Goal: Task Accomplishment & Management: Manage account settings

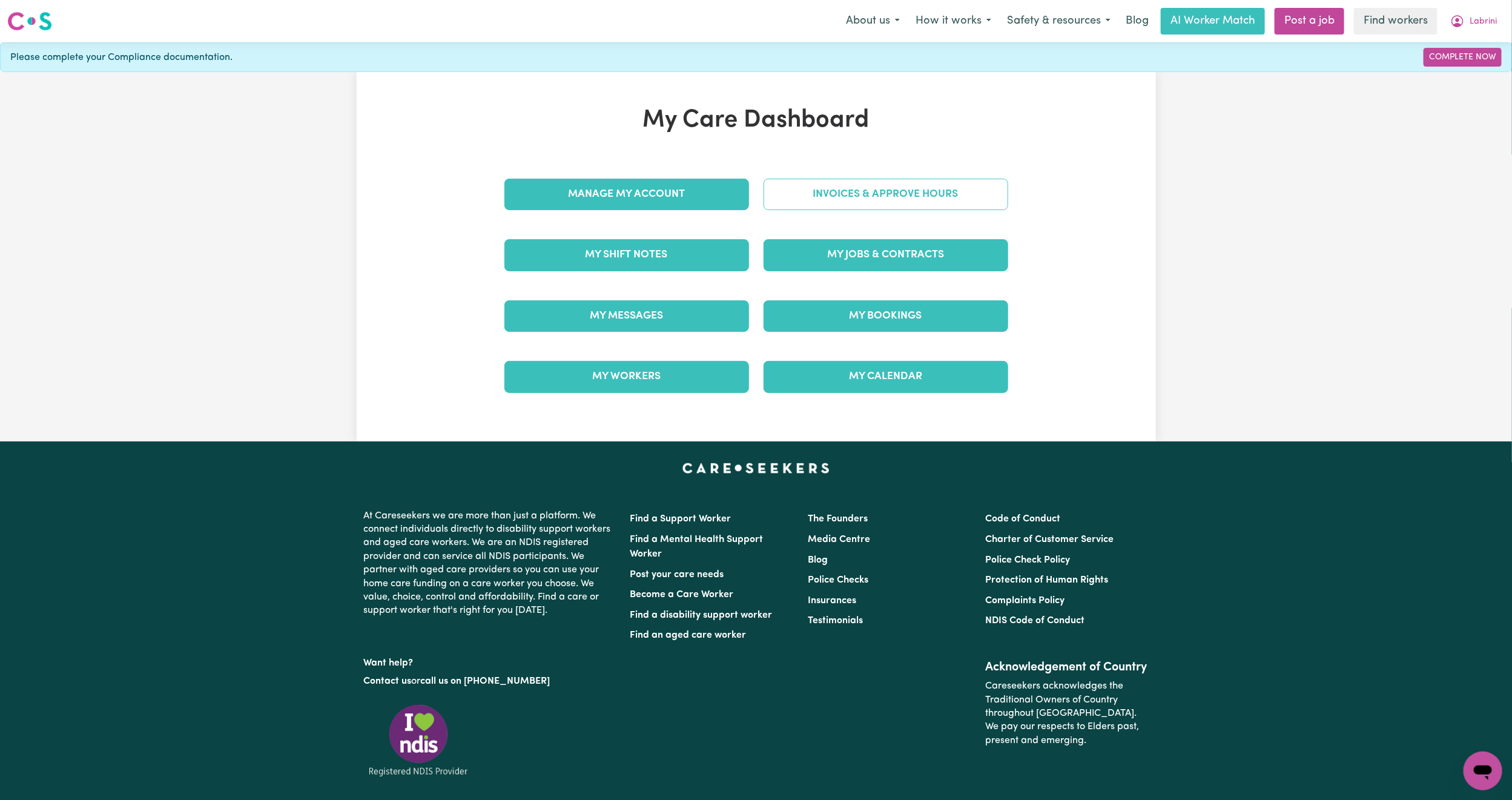
click at [831, 189] on link "Invoices & Approve Hours" at bounding box center [886, 194] width 245 height 31
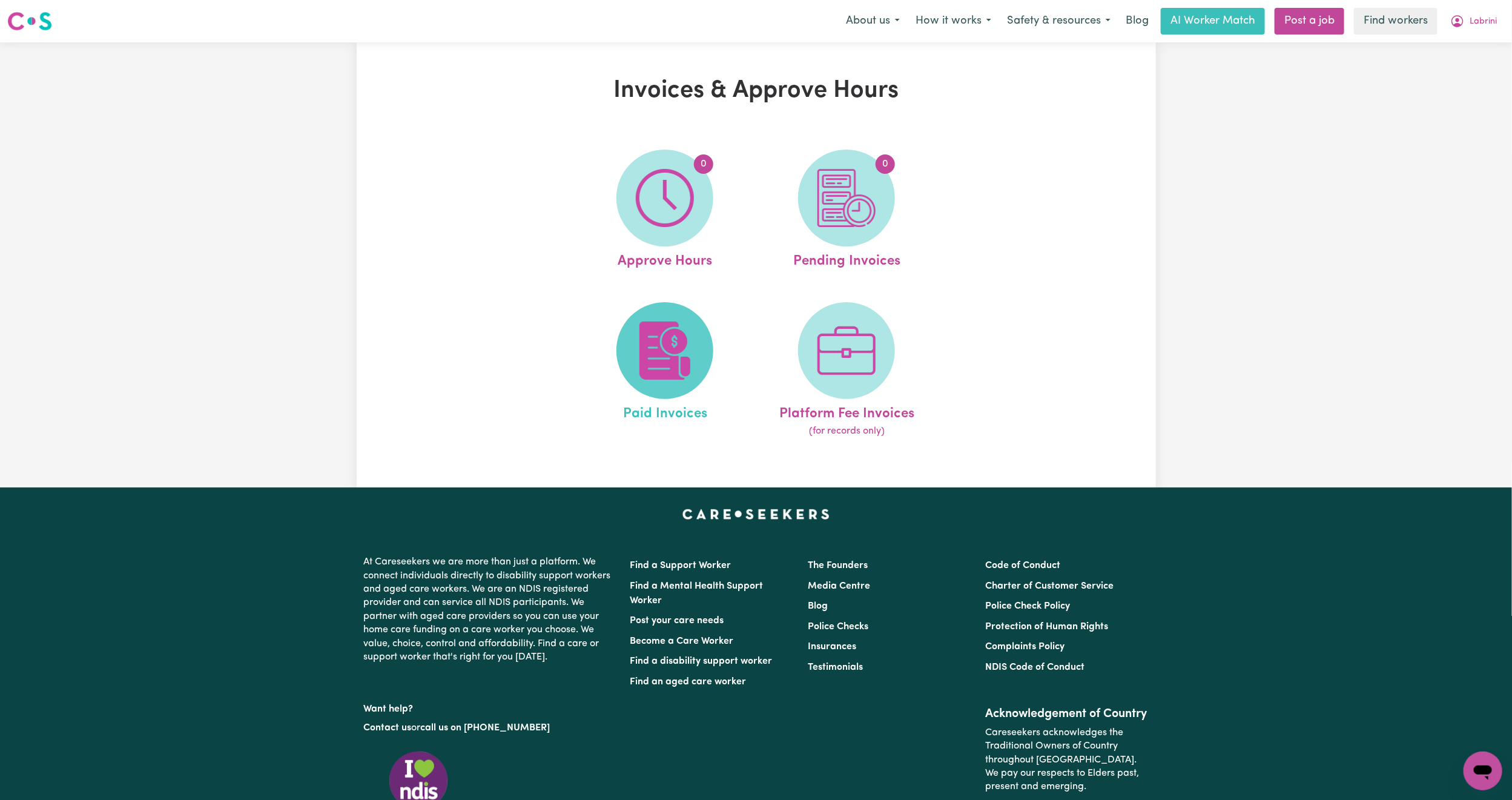
click at [662, 331] on img at bounding box center [665, 351] width 58 height 58
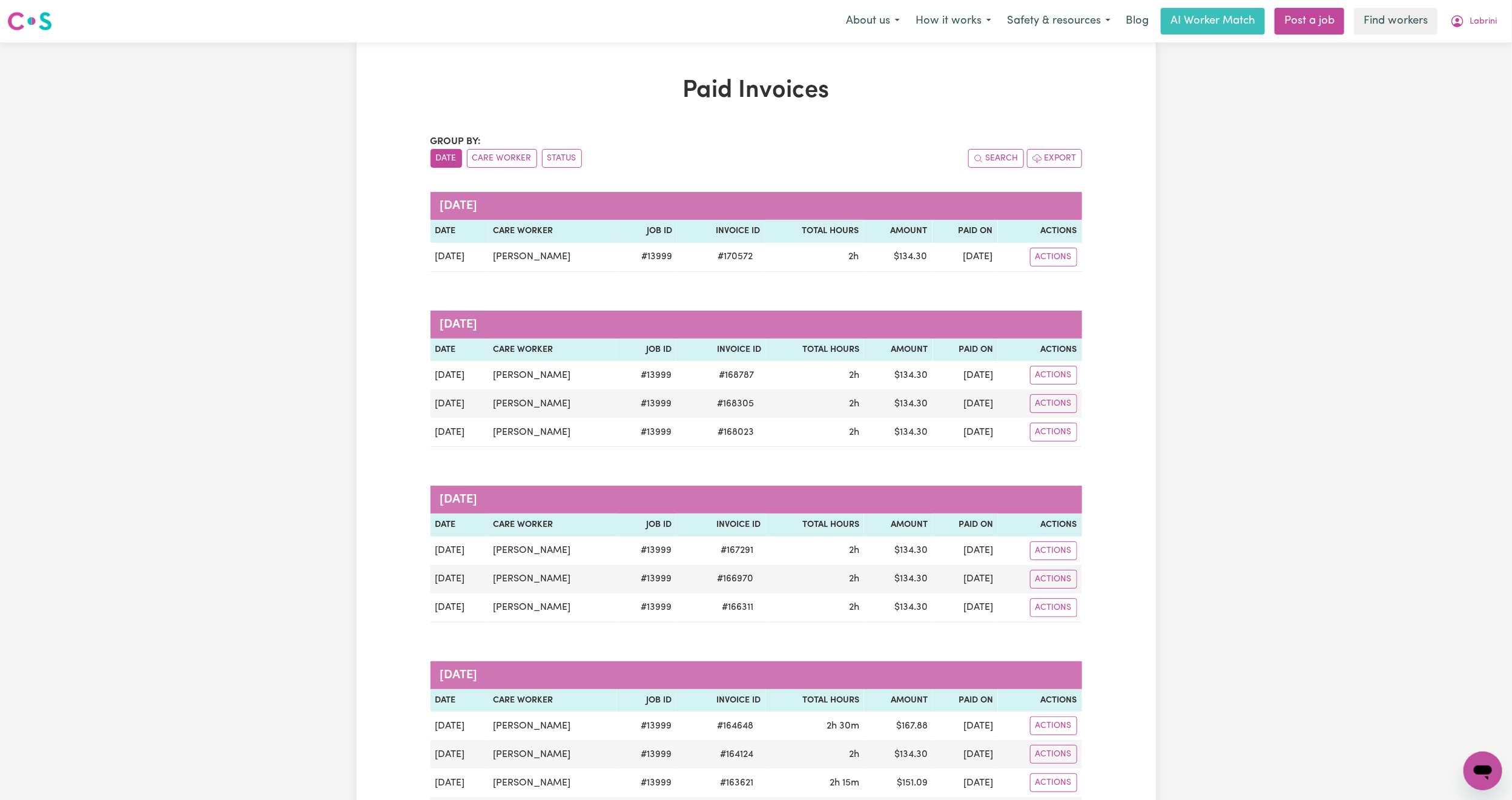
click at [1490, 3] on nav "Menu About us How it works Safety & resources Blog AI Worker Match Post a job F…" at bounding box center [756, 21] width 1512 height 43
click at [1492, 22] on span "Labrini" at bounding box center [1483, 22] width 27 height 13
click at [1448, 52] on link "My Dashboard" at bounding box center [1456, 47] width 96 height 23
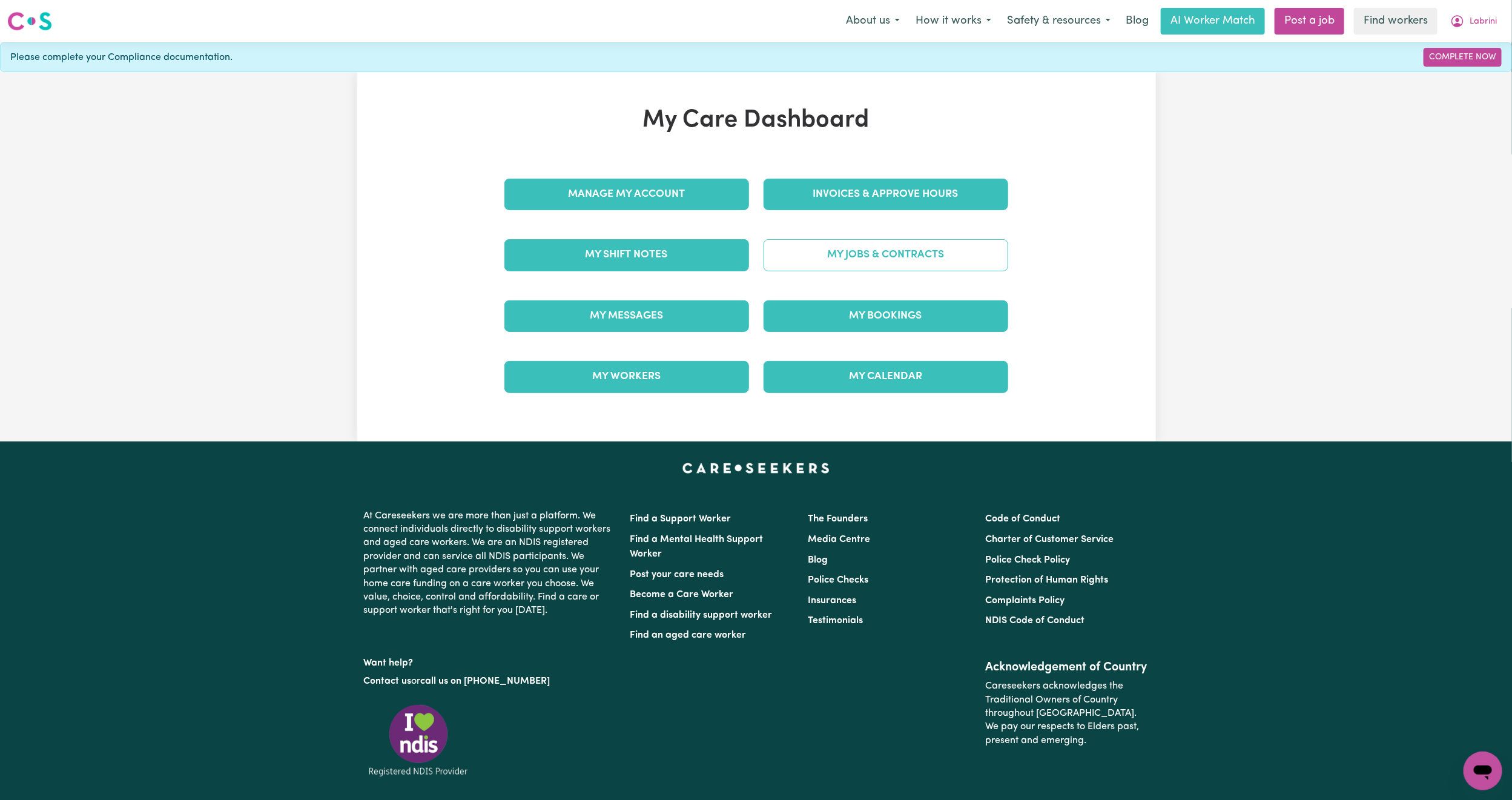
click at [865, 257] on link "My Jobs & Contracts" at bounding box center [886, 255] width 245 height 31
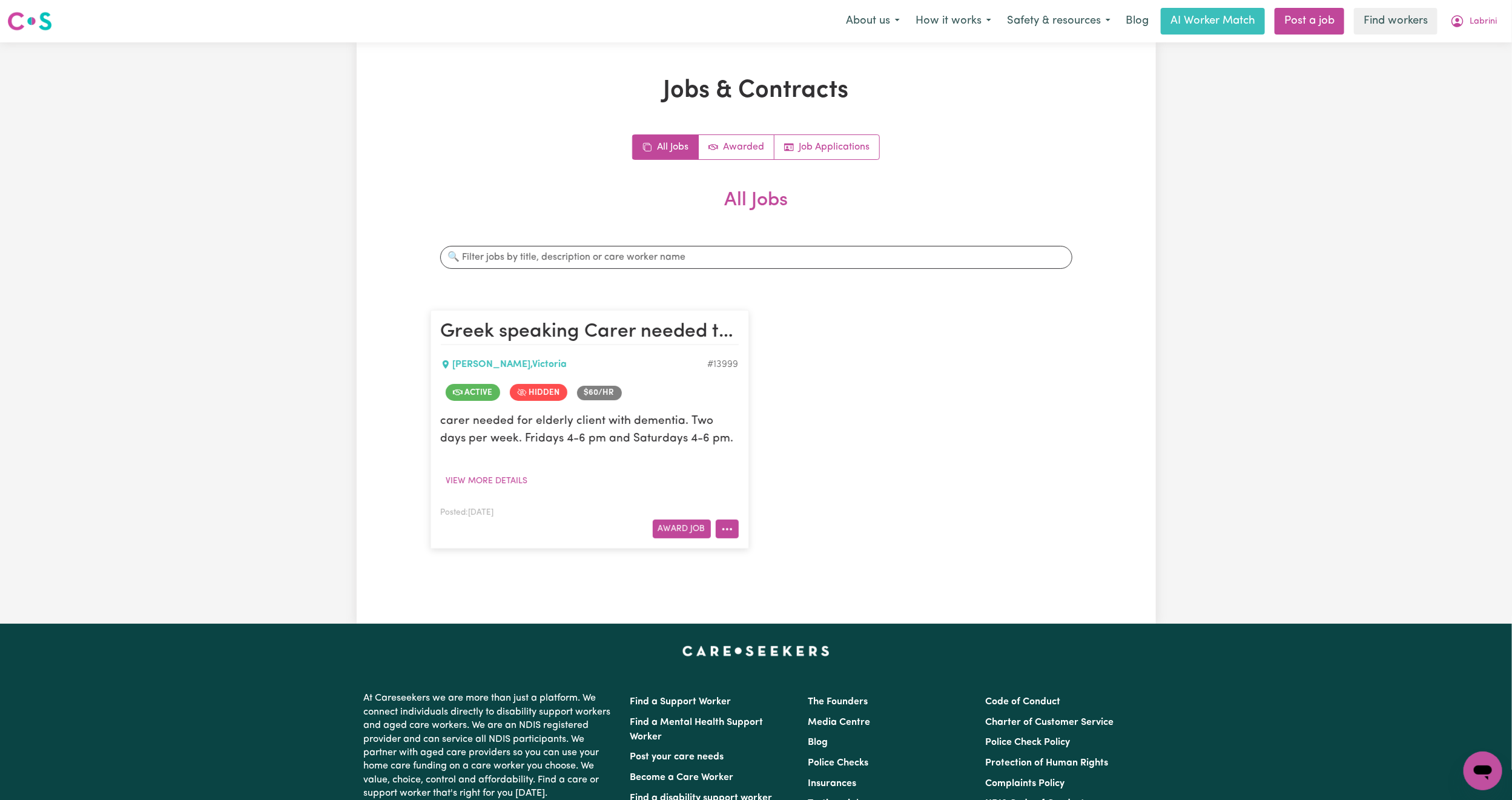
click at [726, 535] on icon "More options" at bounding box center [727, 529] width 12 height 12
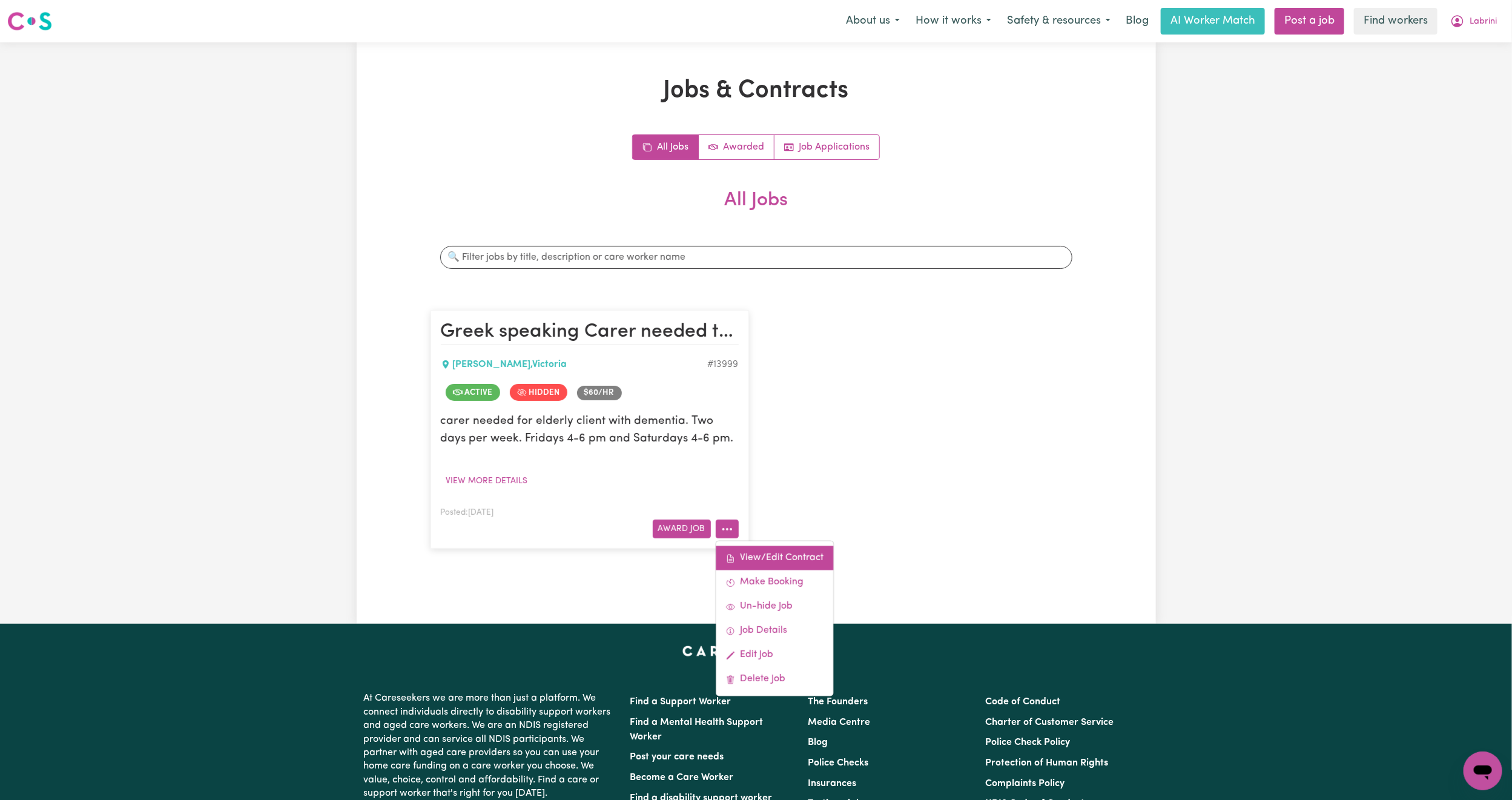
click at [784, 553] on link "View/Edit Contract" at bounding box center [775, 559] width 118 height 24
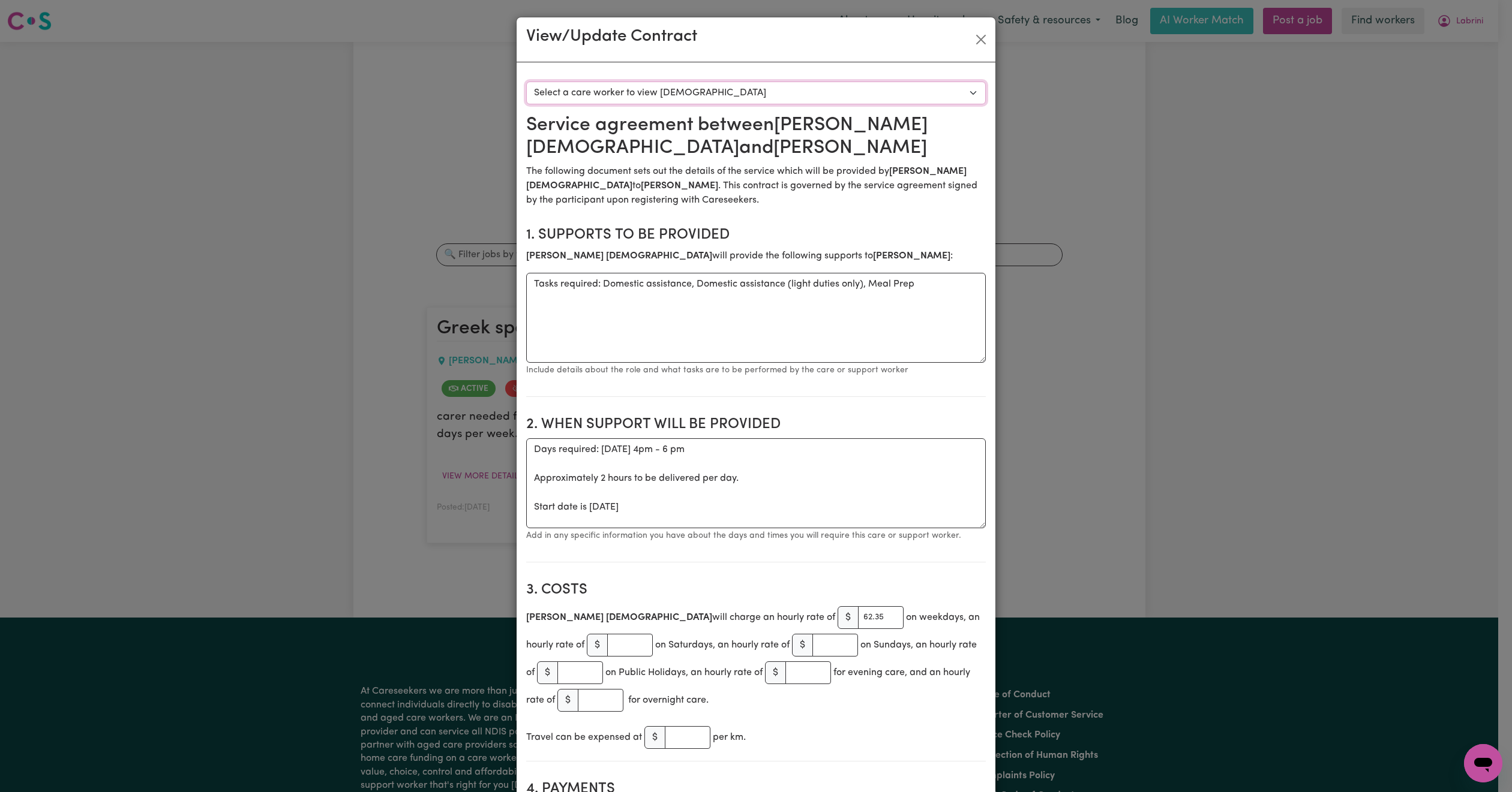
click at [654, 85] on select "Select a care worker to view [DEMOGRAPHIC_DATA] #10058 - [PERSON_NAME] (contrac…" at bounding box center [756, 93] width 460 height 23
select select "9670"
click at [526, 82] on select "Select a care worker to view [DEMOGRAPHIC_DATA] #10058 - [PERSON_NAME] (contrac…" at bounding box center [756, 93] width 460 height 23
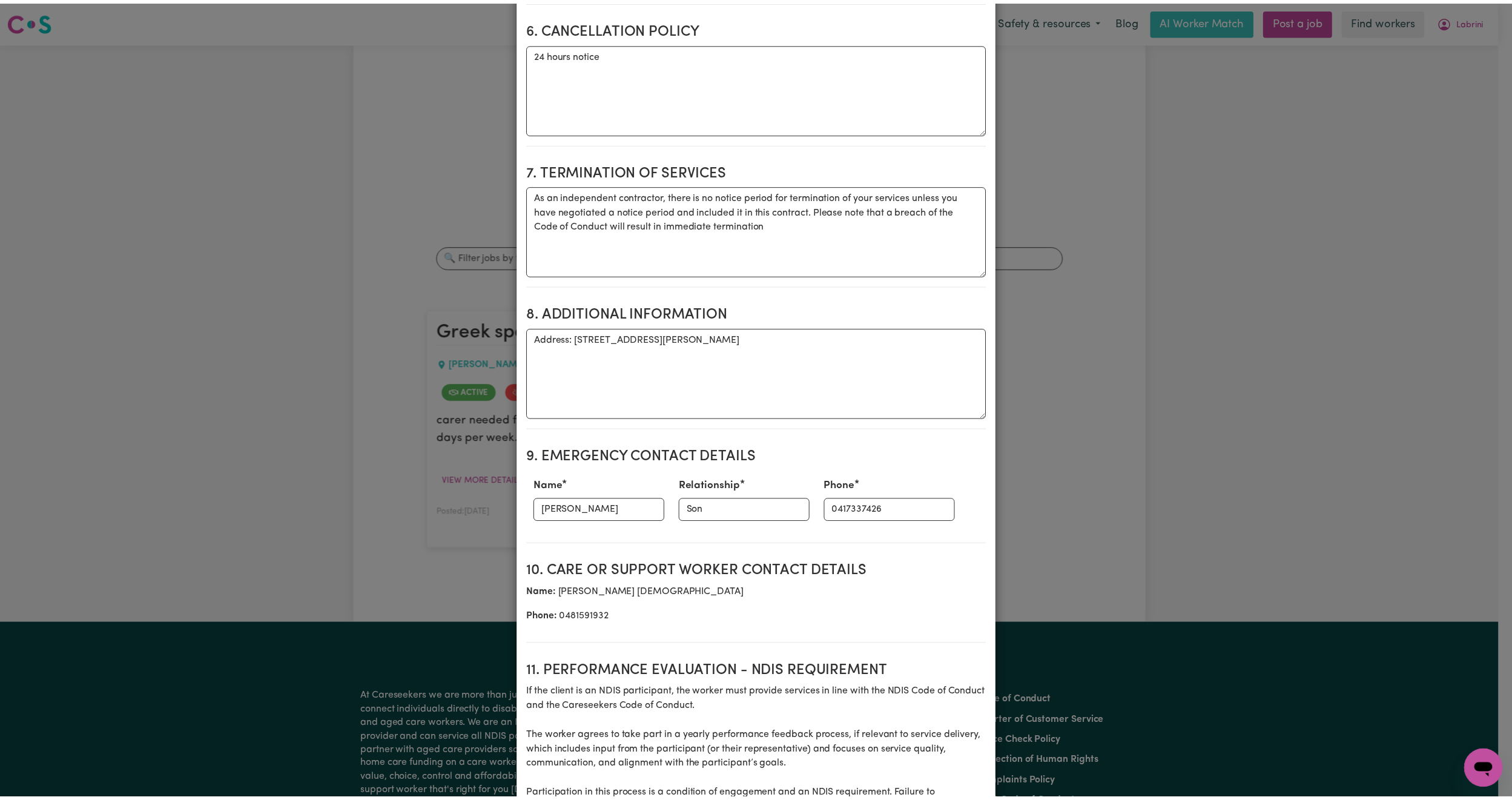
scroll to position [1351, 0]
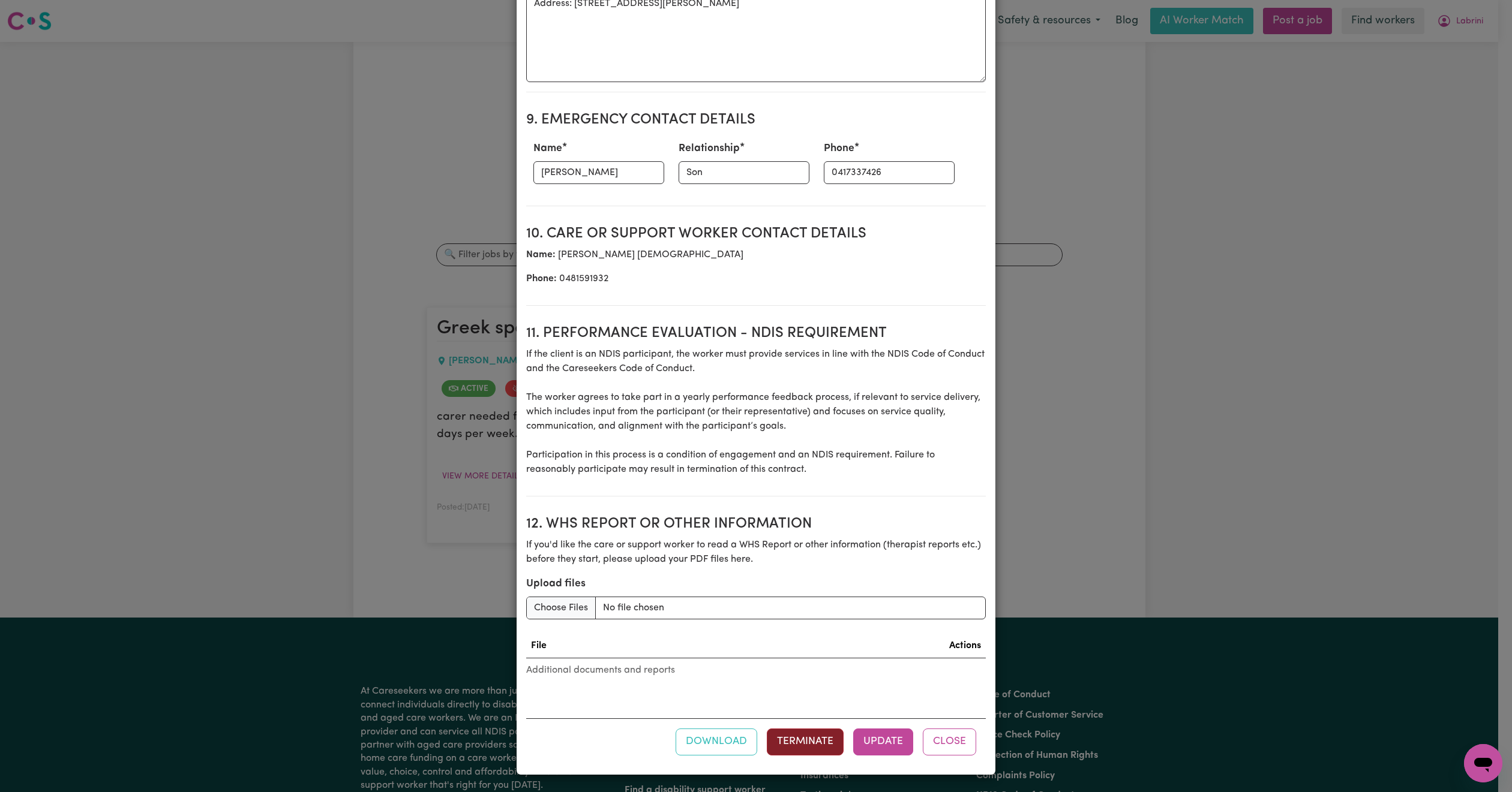
click at [772, 730] on button "Terminate" at bounding box center [805, 742] width 77 height 26
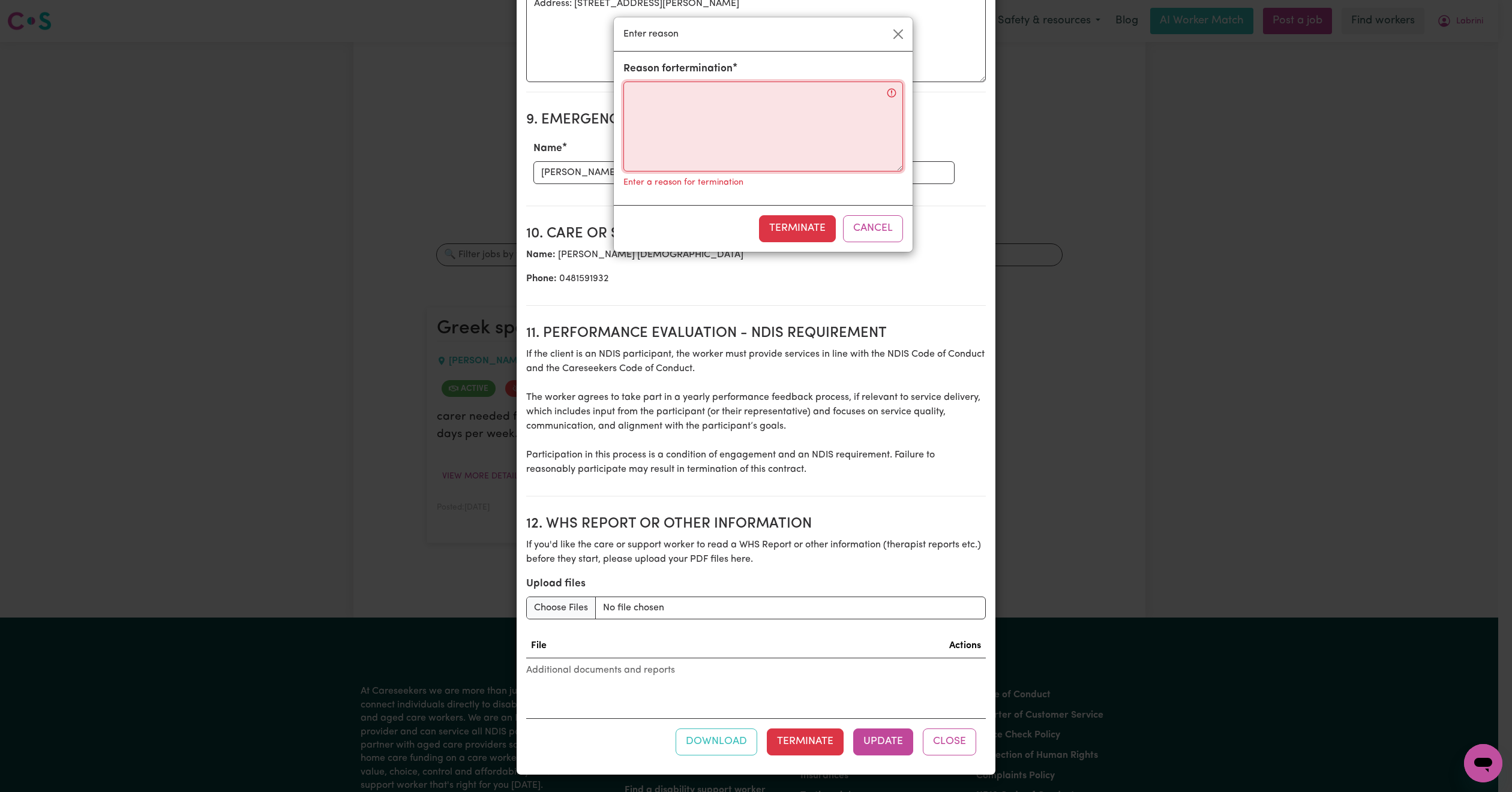
click at [722, 114] on textarea "Reason for termination" at bounding box center [763, 127] width 279 height 90
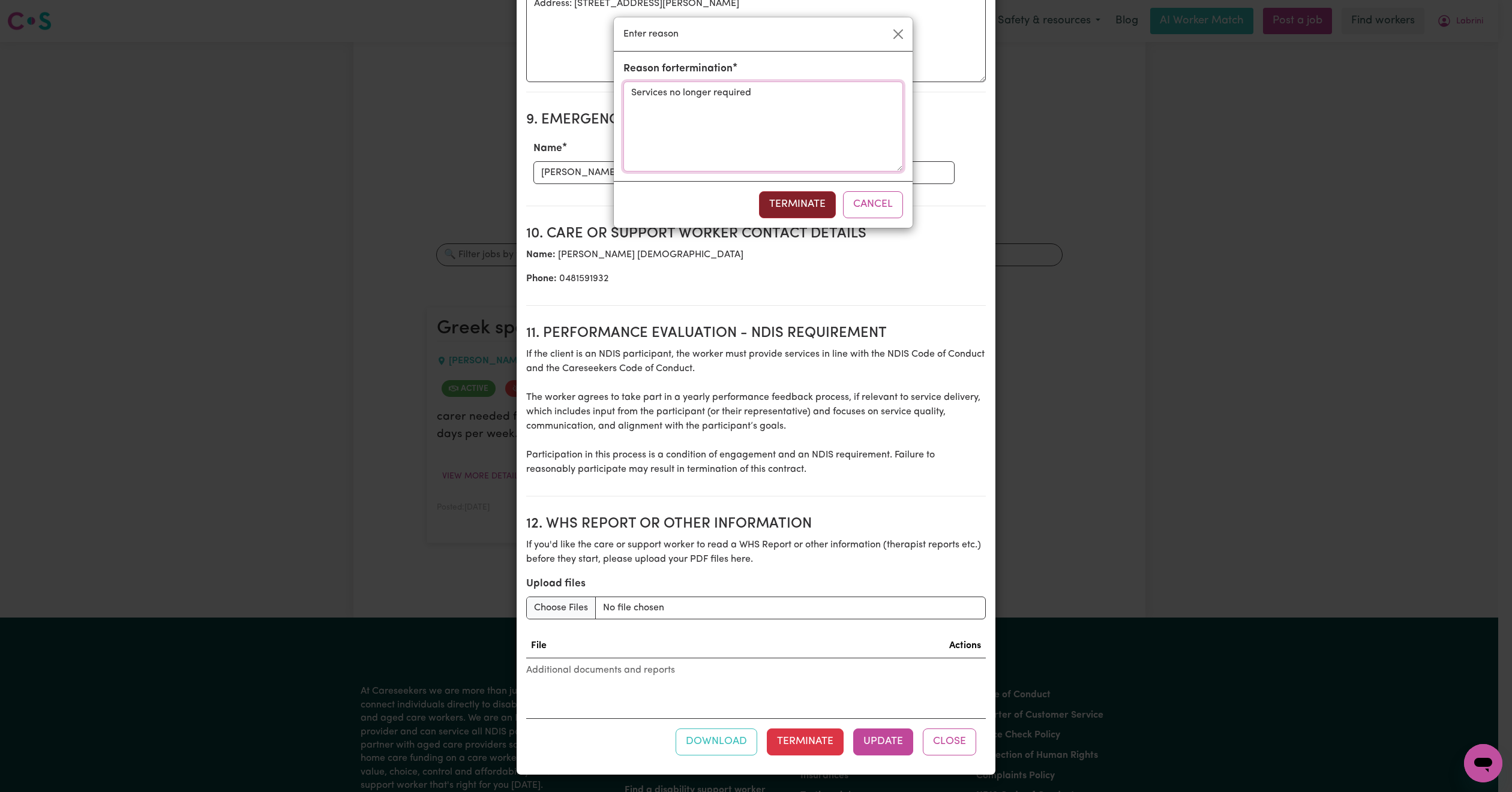
type textarea "Services no longer required"
click at [801, 195] on button "Terminate" at bounding box center [797, 204] width 77 height 26
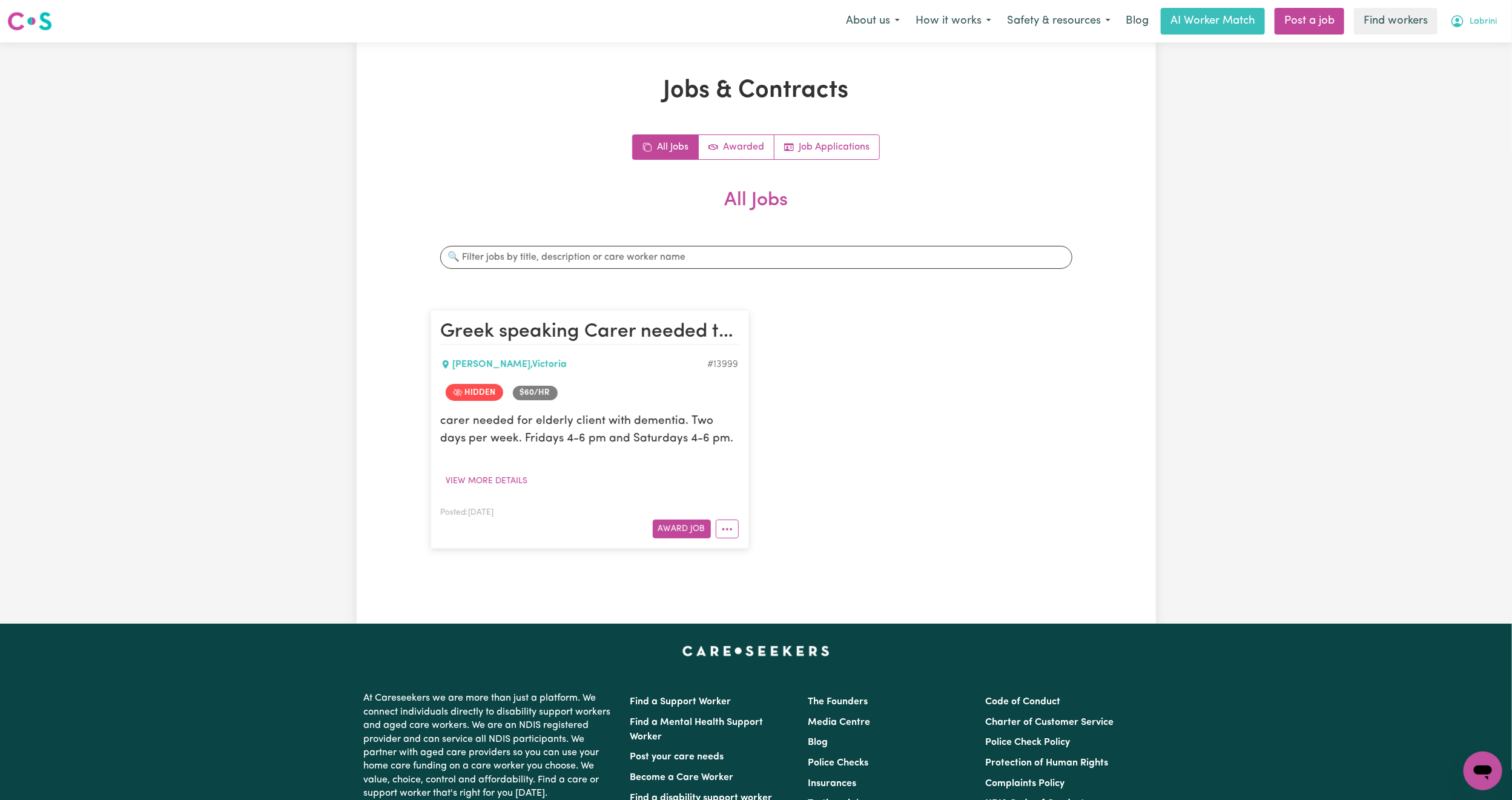
click at [1488, 20] on span "Labrini" at bounding box center [1483, 22] width 27 height 13
click at [1459, 62] on link "Logout" at bounding box center [1456, 69] width 96 height 23
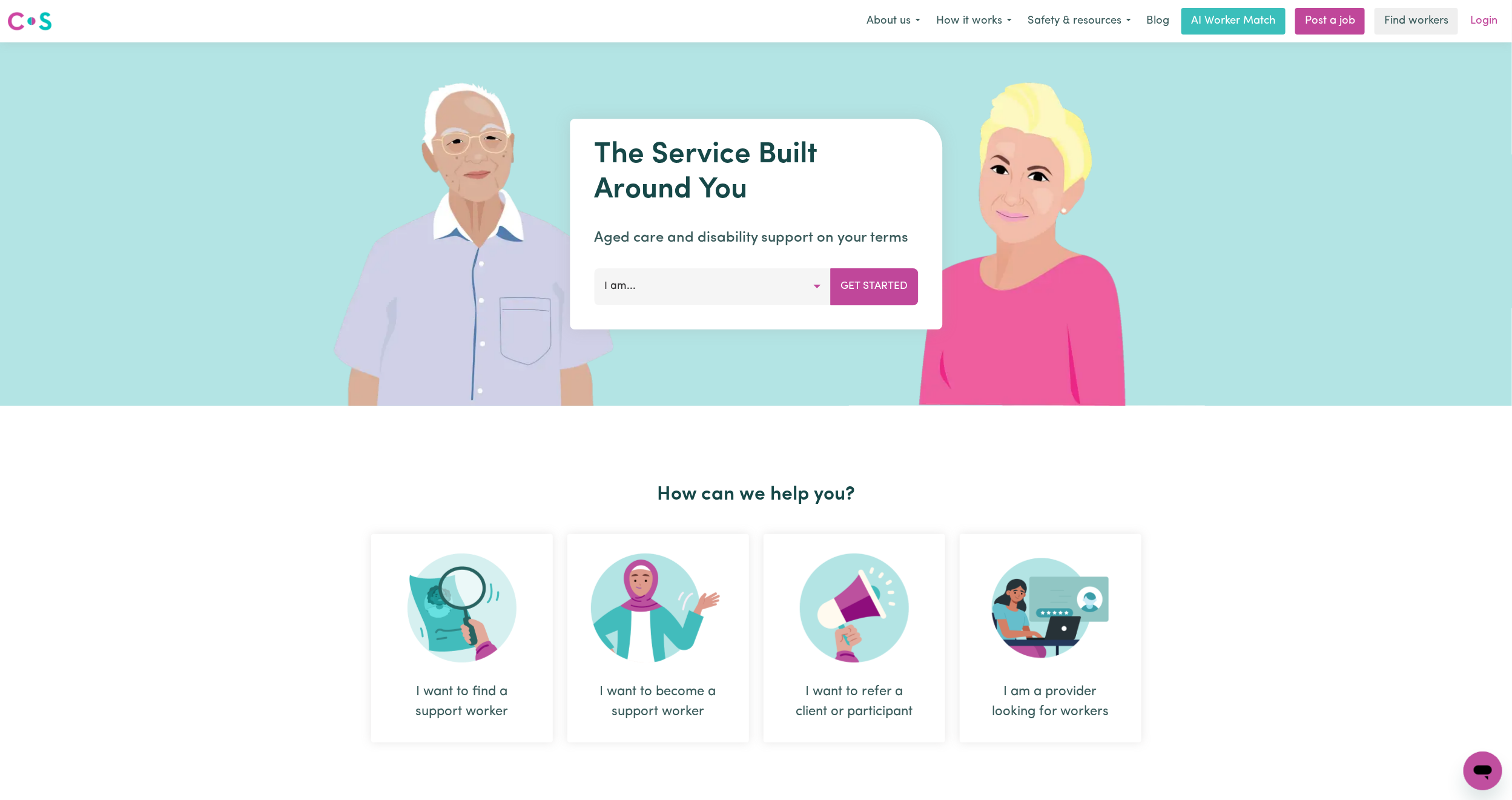
click at [1483, 20] on link "Login" at bounding box center [1484, 21] width 42 height 27
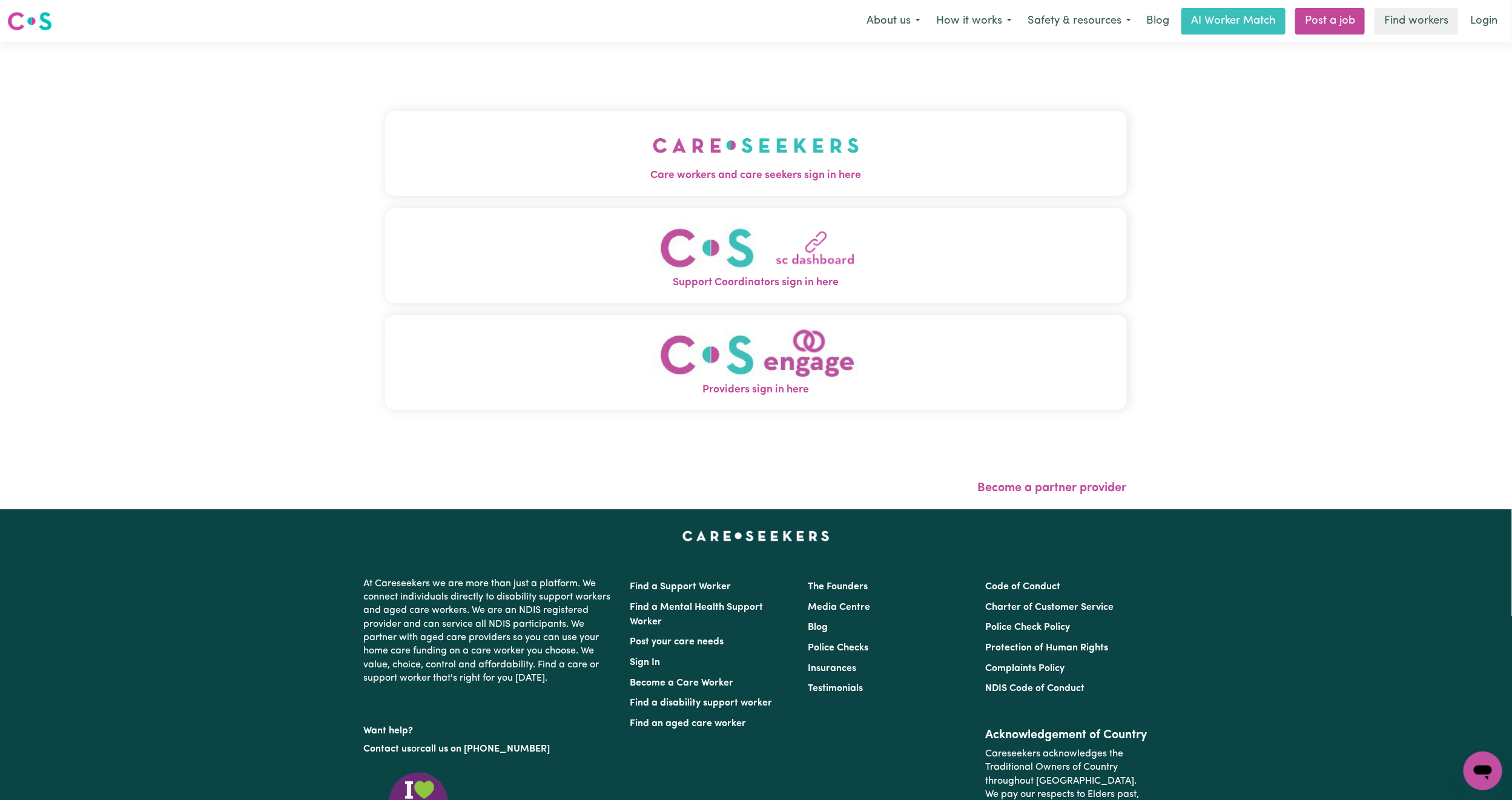
click at [653, 146] on img "Care workers and care seekers sign in here" at bounding box center [756, 146] width 206 height 45
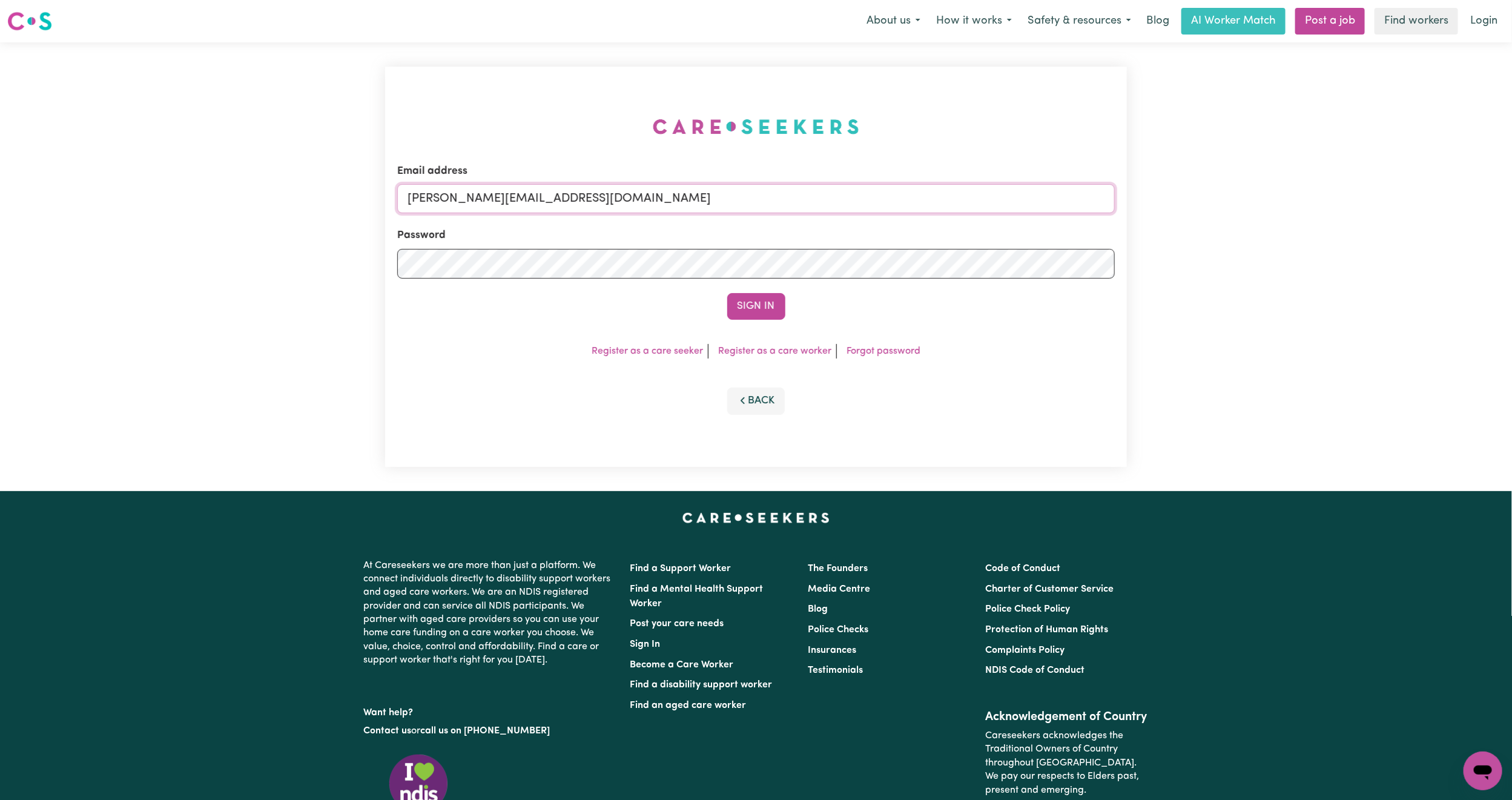
drag, startPoint x: 527, startPoint y: 189, endPoint x: 531, endPoint y: 197, distance: 8.9
click at [527, 189] on input "[PERSON_NAME][EMAIL_ADDRESS][DOMAIN_NAME]" at bounding box center [756, 199] width 718 height 29
drag, startPoint x: 471, startPoint y: 198, endPoint x: 905, endPoint y: 235, distance: 435.6
click at [905, 235] on form "Email address [EMAIL_ADDRESS][PERSON_NAME][DOMAIN_NAME] Password Sign In" at bounding box center [756, 241] width 718 height 156
type input "superuser~[EMAIL_ADDRESS][DOMAIN_NAME]"
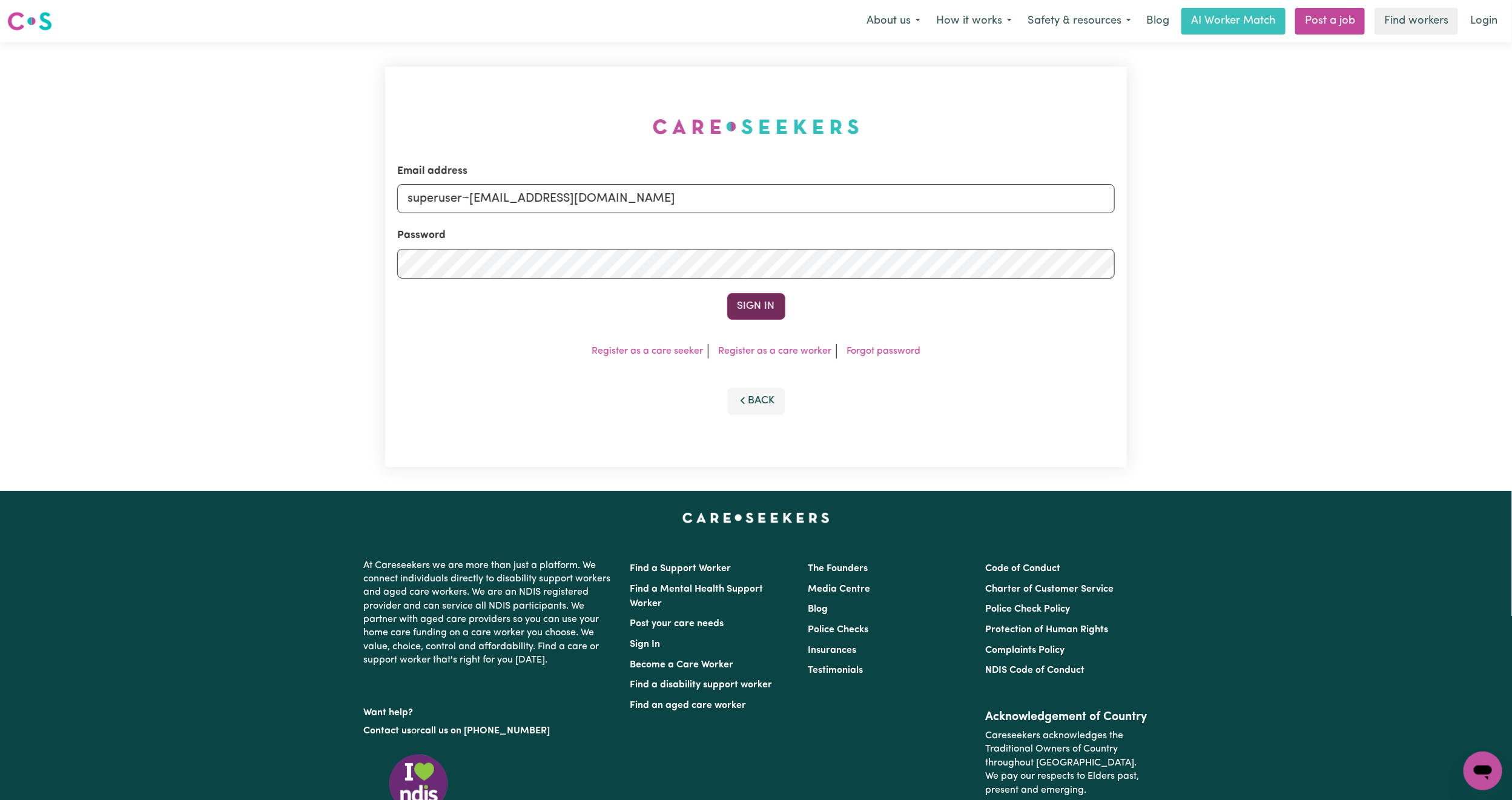
click at [741, 306] on button "Sign In" at bounding box center [756, 307] width 58 height 27
